Goal: Find specific page/section: Find specific page/section

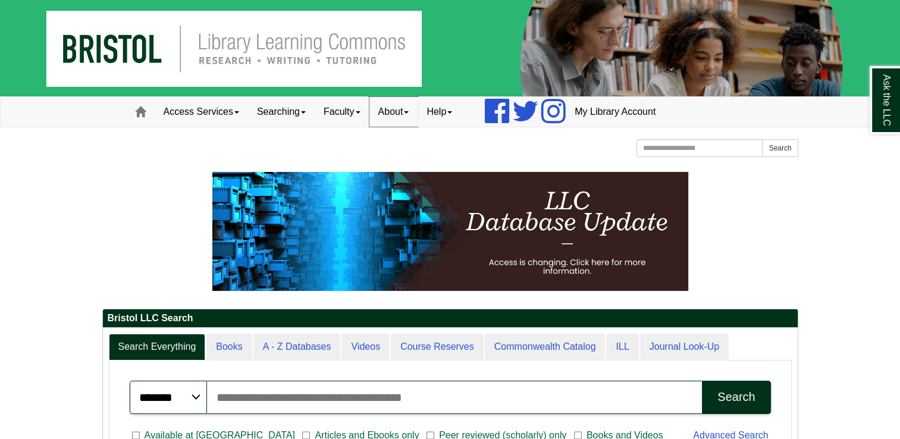
click at [416, 102] on link "About" at bounding box center [393, 112] width 49 height 30
click at [410, 161] on link "Staff Directory" at bounding box center [417, 165] width 95 height 14
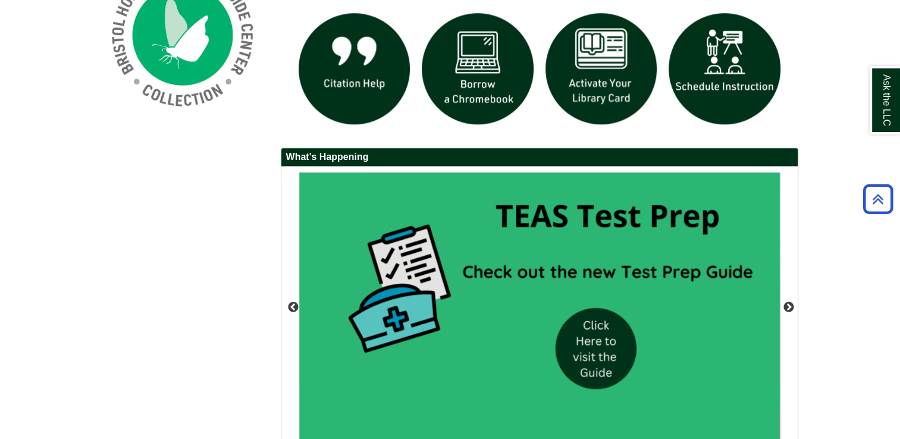
scroll to position [1053, 0]
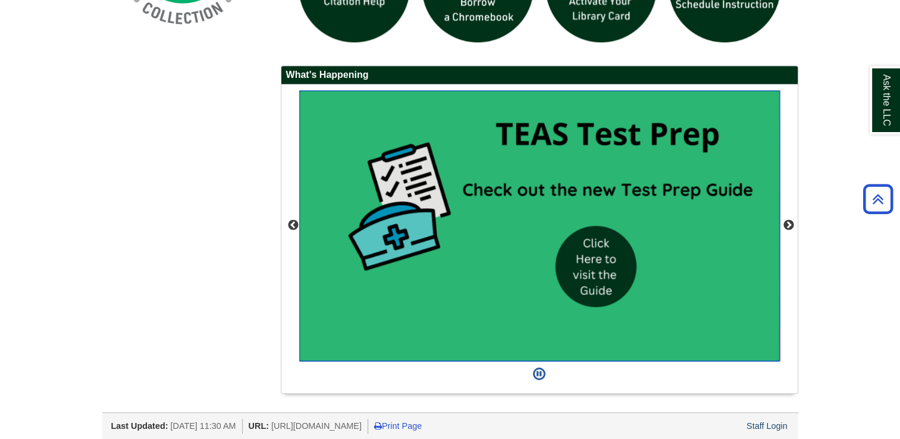
click at [640, 170] on img "slideshow" at bounding box center [539, 225] width 481 height 271
